Goal: Communication & Community: Answer question/provide support

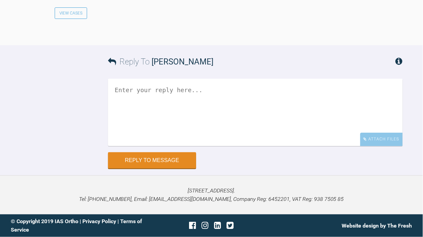
scroll to position [1870, 0]
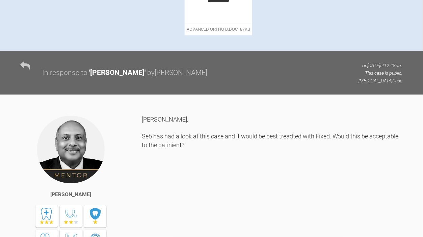
scroll to position [210, 0]
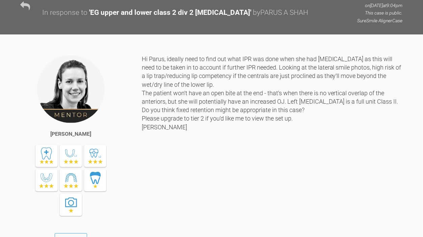
scroll to position [465, 0]
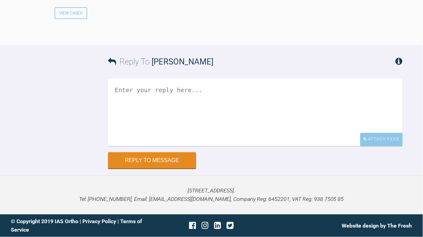
scroll to position [1162, 0]
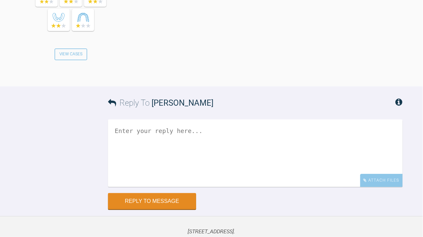
scroll to position [596, 0]
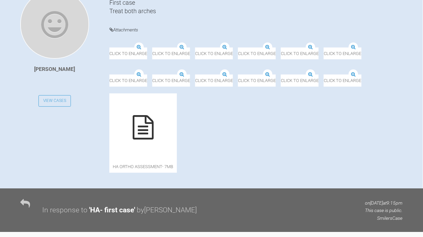
scroll to position [31, 0]
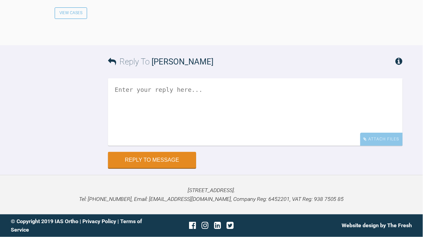
scroll to position [748, 0]
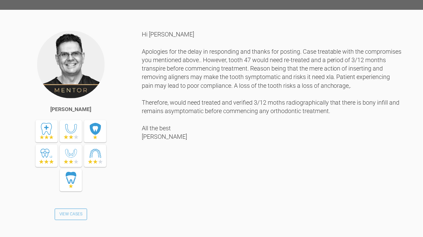
scroll to position [363, 0]
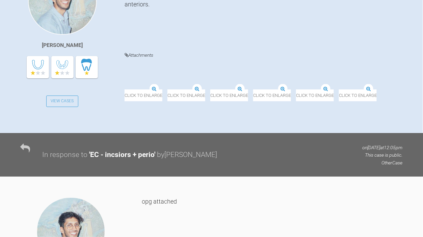
scroll to position [211, 0]
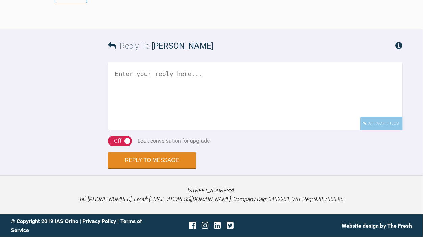
scroll to position [4937, 0]
click at [197, 130] on textarea at bounding box center [255, 96] width 295 height 68
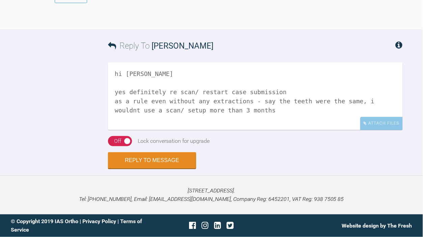
scroll to position [5005, 0]
click at [286, 130] on textarea "hi Kirsten yes definitely re scan/ restart case submission as a rule even witho…" at bounding box center [255, 96] width 295 height 68
click at [287, 130] on textarea "hi Kirsten yes definitely re scan/ restart case submission as a rule even witho…" at bounding box center [255, 96] width 295 height 68
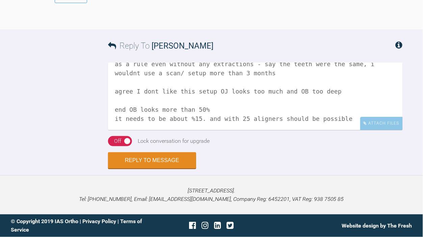
scroll to position [47, 0]
click at [361, 111] on textarea "hi Kirsten yes definitely re scan/ restart case submission as a rule even witho…" at bounding box center [255, 96] width 295 height 68
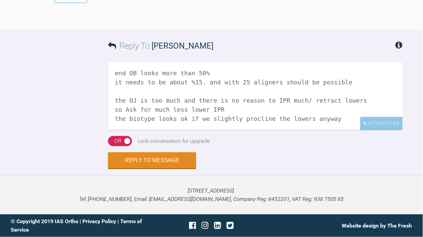
scroll to position [95, 0]
click at [347, 130] on textarea "hi Kirsten yes definitely re scan/ restart case submission as a rule even witho…" at bounding box center [255, 96] width 295 height 68
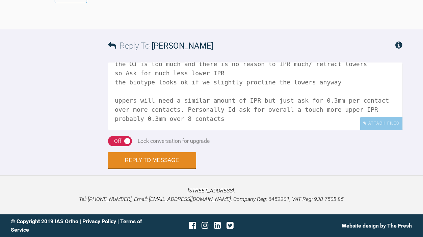
scroll to position [120, 0]
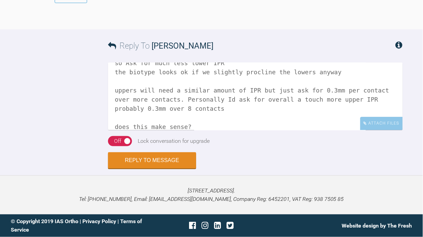
click at [252, 130] on textarea "hi Kirsten yes definitely re scan/ restart case submission as a rule even witho…" at bounding box center [255, 96] width 295 height 68
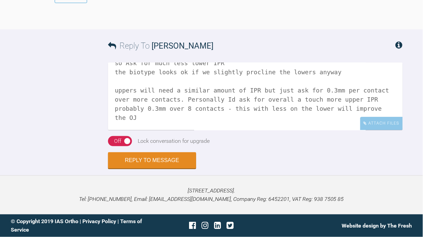
scroll to position [5001, 0]
type textarea "hi Kirsten yes definitely re scan/ restart case submission as a rule even witho…"
click at [128, 146] on div "On Off" at bounding box center [120, 141] width 24 height 10
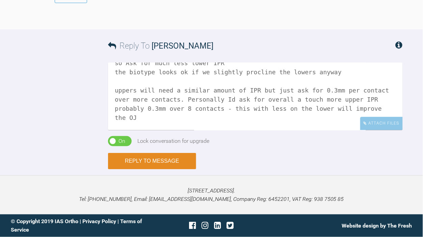
click at [148, 169] on button "Reply to Message" at bounding box center [152, 161] width 88 height 16
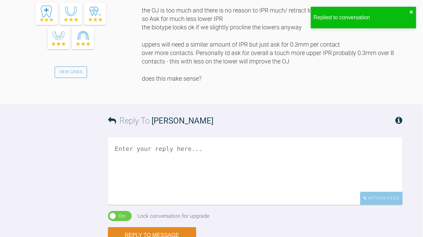
scroll to position [4610, 0]
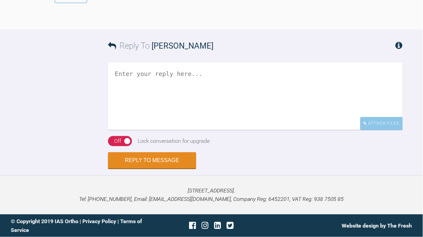
scroll to position [4994, 0]
click at [186, 121] on textarea at bounding box center [255, 96] width 295 height 68
type textarea "hi [PERSON_NAME]"
drag, startPoint x: 146, startPoint y: 115, endPoint x: 84, endPoint y: 81, distance: 70.2
click at [84, 81] on div "Reply To [PERSON_NAME] hi kirs Attach Files Drag and drop files here! On Off Lo…" at bounding box center [211, 98] width 423 height 139
